Goal: Task Accomplishment & Management: Complete application form

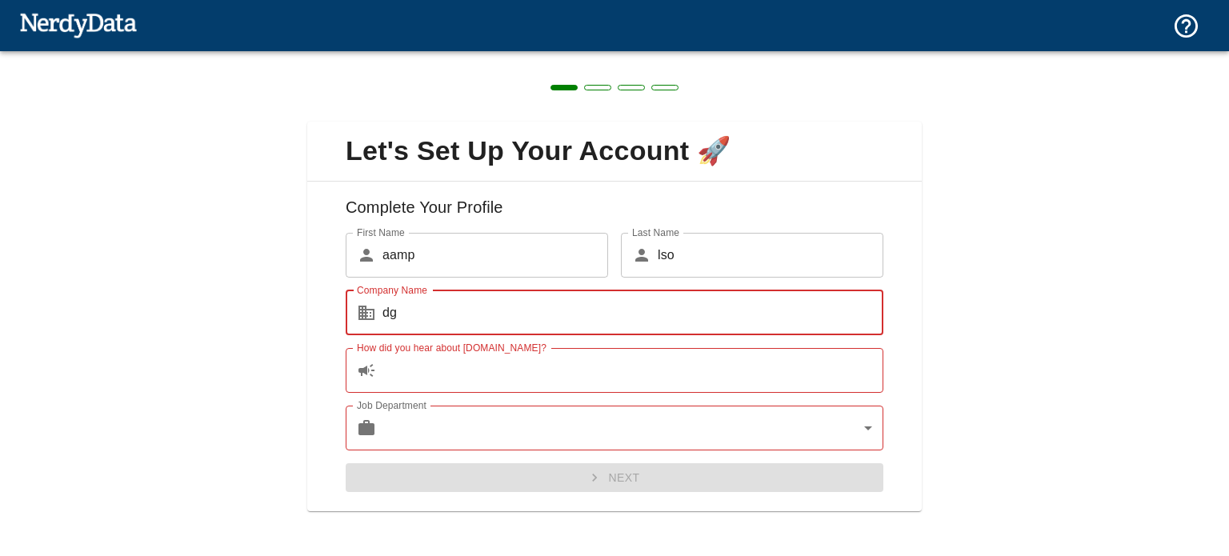
type input "dg"
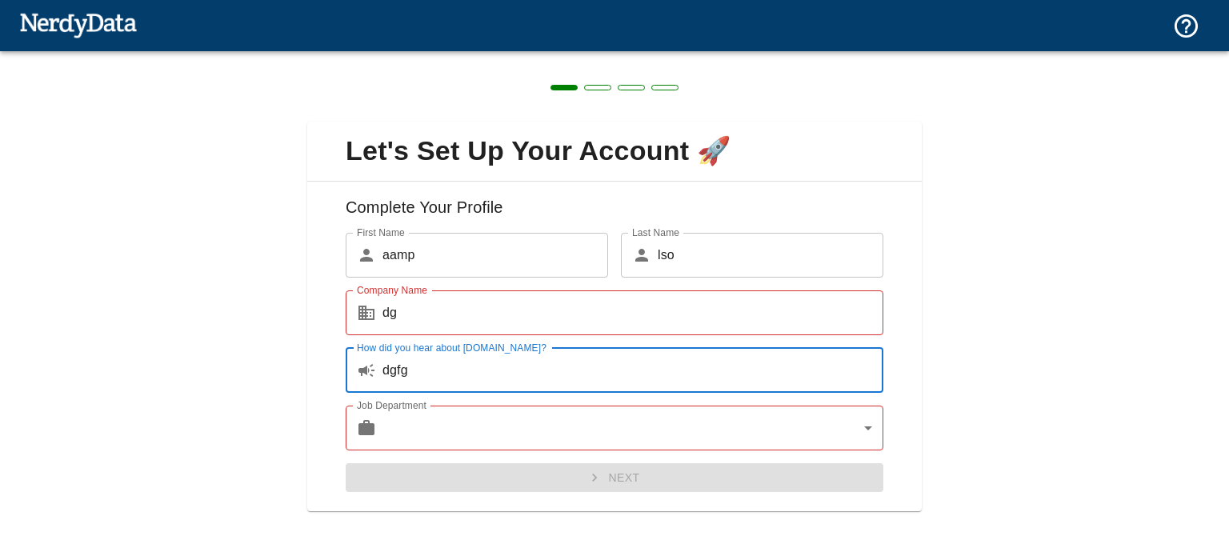
type input "dgfg"
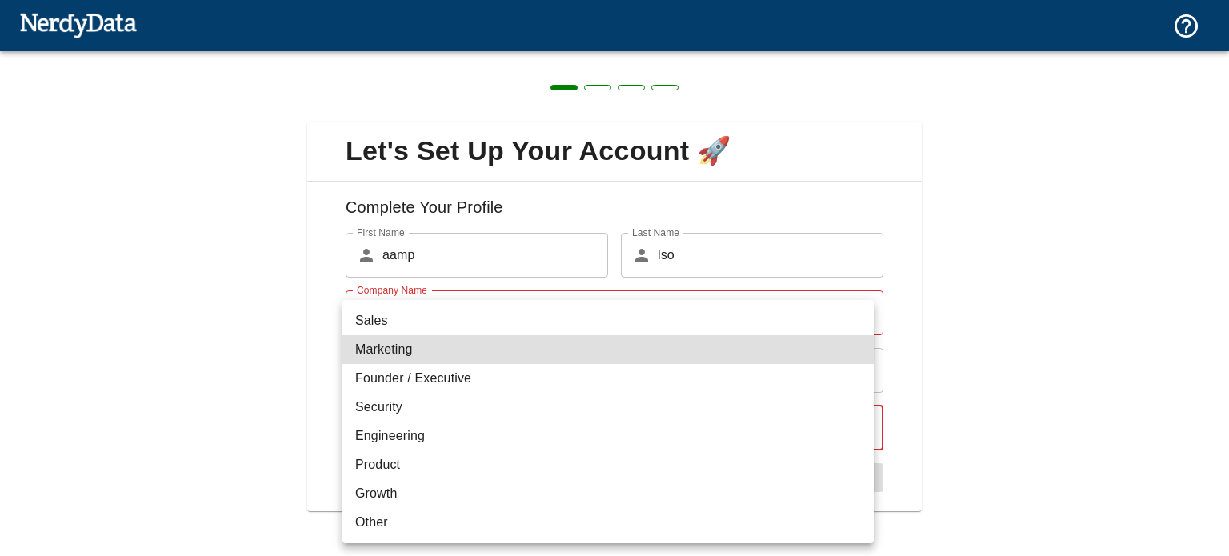
type input "marketing"
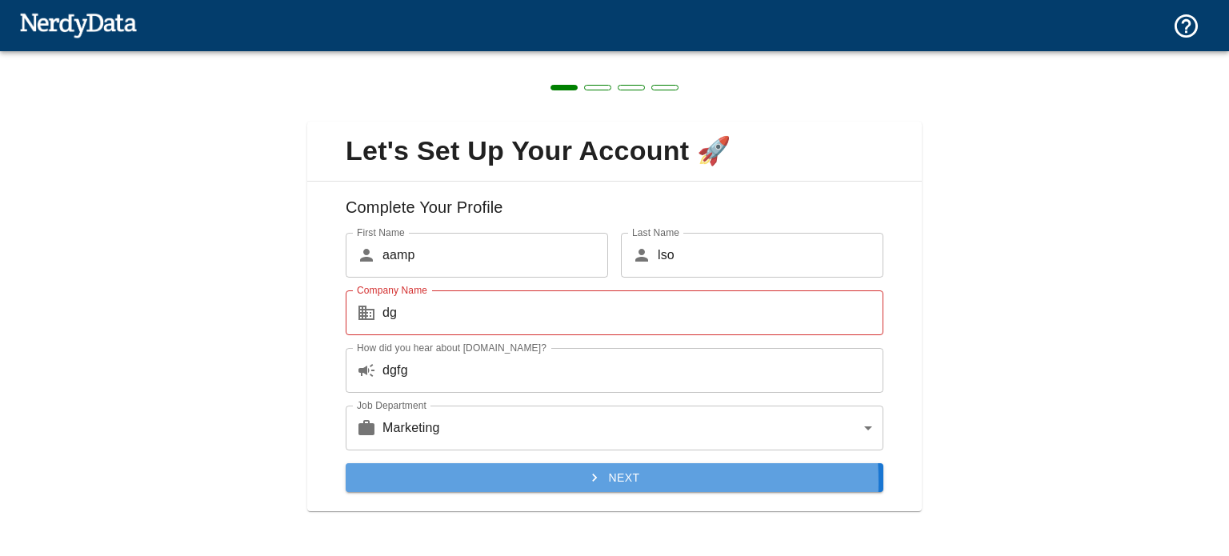
click at [544, 478] on button "Next" at bounding box center [615, 478] width 538 height 30
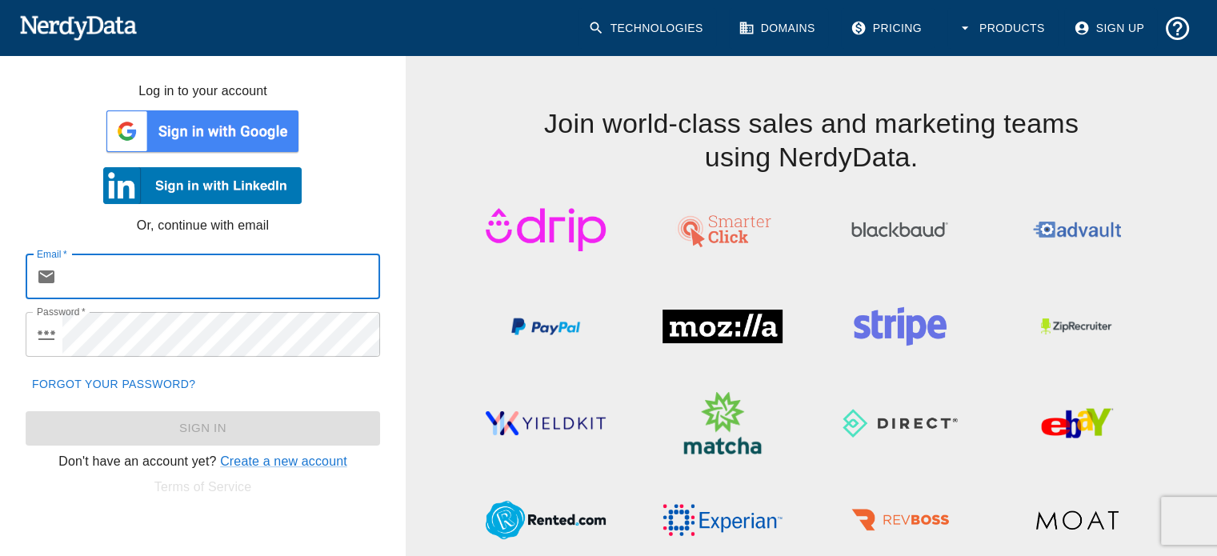
paste input "[EMAIL_ADDRESS][DOMAIN_NAME]:bDj2AyxNXTGBG9d"
type input "[EMAIL_ADDRESS][DOMAIN_NAME]"
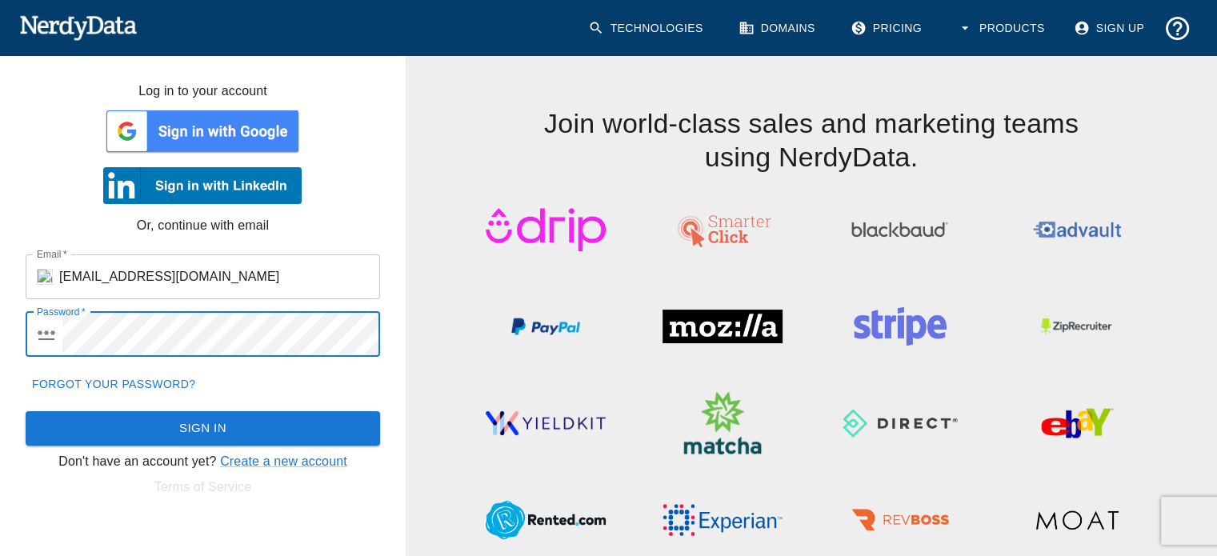
click at [26, 411] on button "Sign In" at bounding box center [203, 428] width 354 height 34
